Goal: Find specific page/section: Find specific page/section

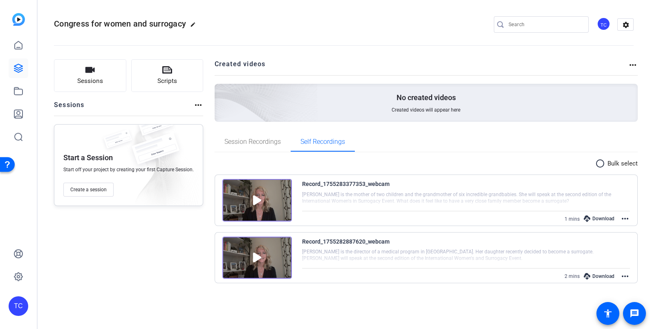
click at [20, 20] on img at bounding box center [18, 19] width 13 height 13
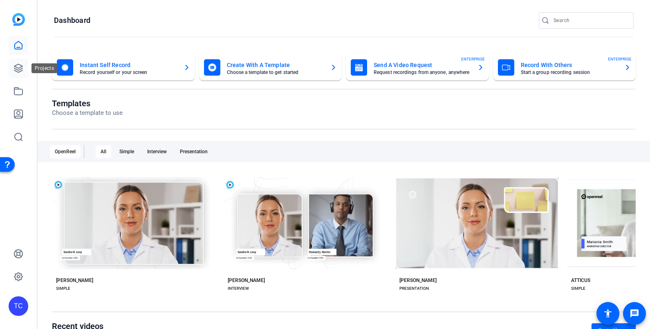
click at [17, 68] on icon at bounding box center [18, 68] width 8 height 8
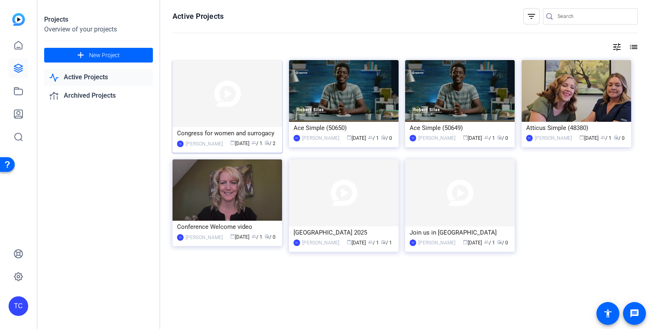
click at [277, 68] on img at bounding box center [228, 93] width 110 height 67
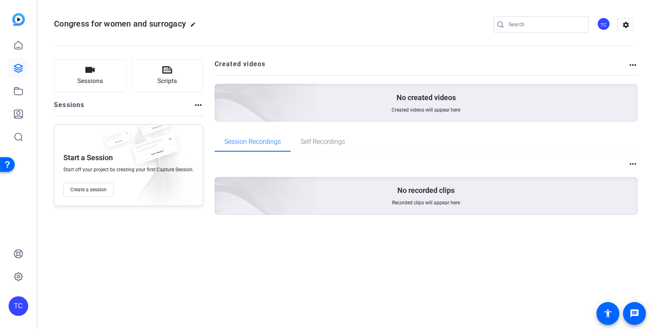
drag, startPoint x: 324, startPoint y: 145, endPoint x: 411, endPoint y: 184, distance: 95.2
click at [325, 145] on span "Self Recordings" at bounding box center [323, 142] width 45 height 7
